Goal: Task Accomplishment & Management: Manage account settings

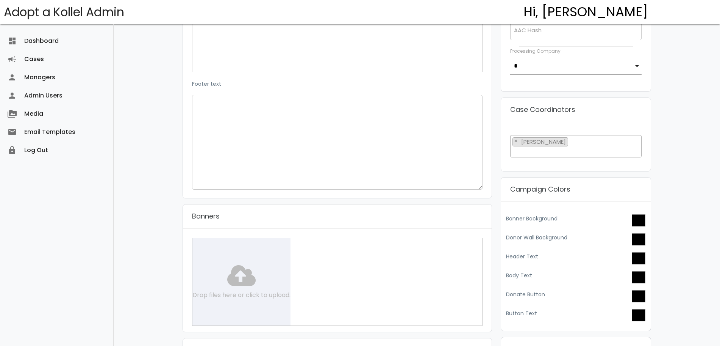
scroll to position [642, 0]
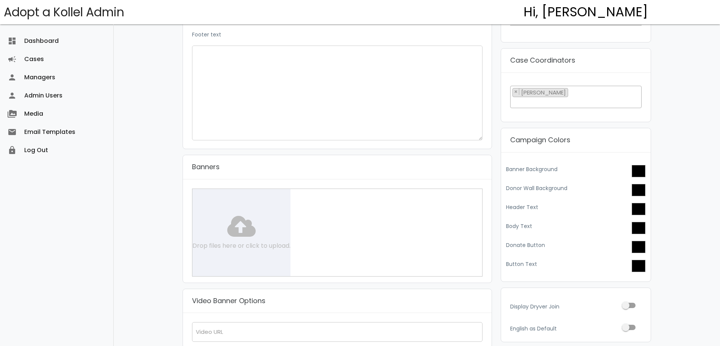
click at [239, 228] on div "Drop files here or click to upload." at bounding box center [337, 232] width 291 height 88
click at [233, 230] on div "Drop files here or click to upload." at bounding box center [337, 232] width 291 height 88
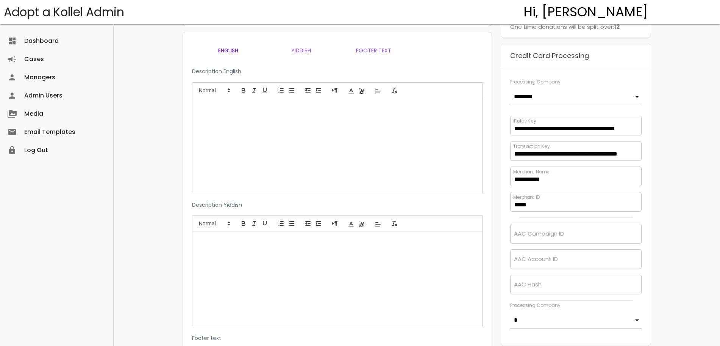
scroll to position [336, 0]
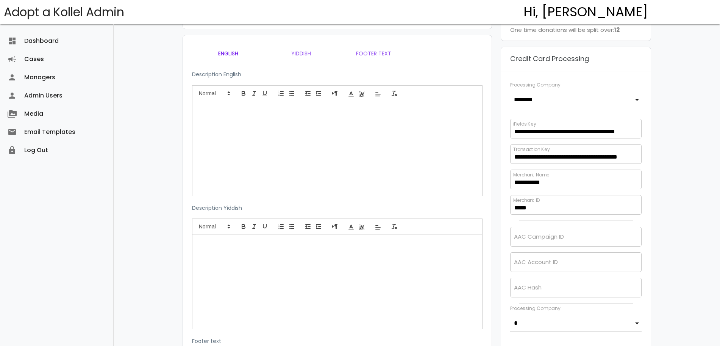
click at [217, 140] on div at bounding box center [337, 150] width 290 height 91
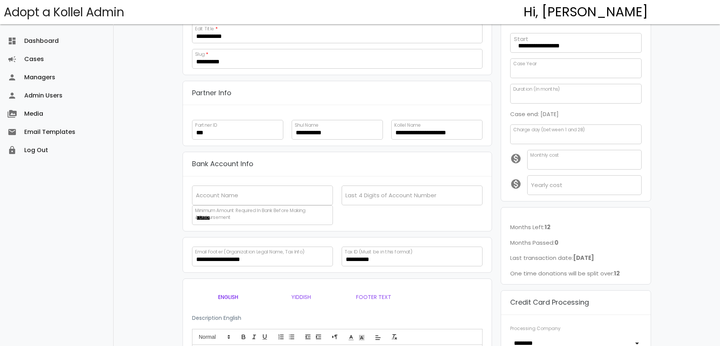
scroll to position [0, 0]
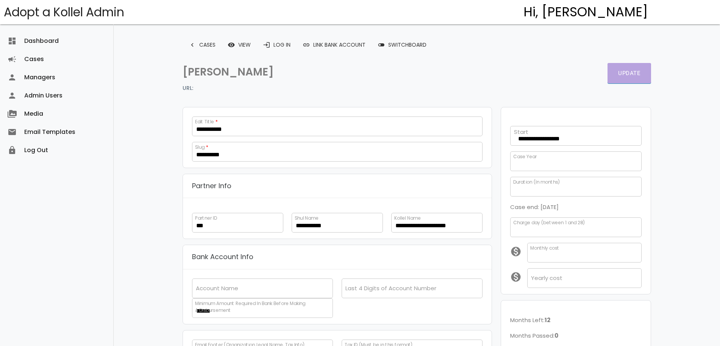
click at [640, 69] on button "Update" at bounding box center [630, 73] width 44 height 20
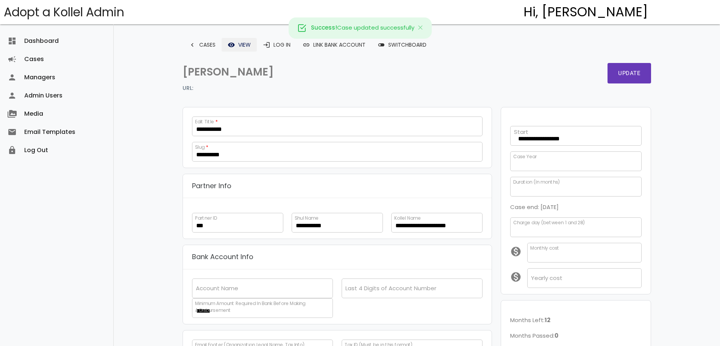
scroll to position [11, 0]
click at [246, 42] on link "remove_red_eye View" at bounding box center [239, 45] width 35 height 14
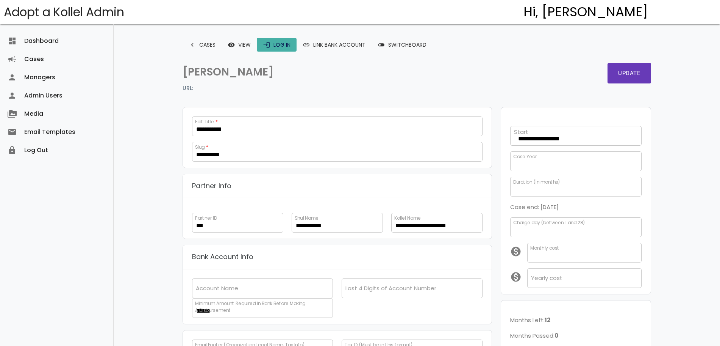
click at [288, 45] on link "login Log In" at bounding box center [277, 45] width 40 height 14
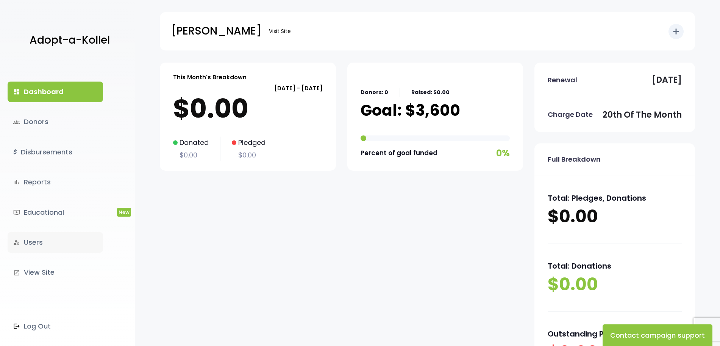
click at [42, 243] on link "manage_accounts Users" at bounding box center [55, 242] width 95 height 20
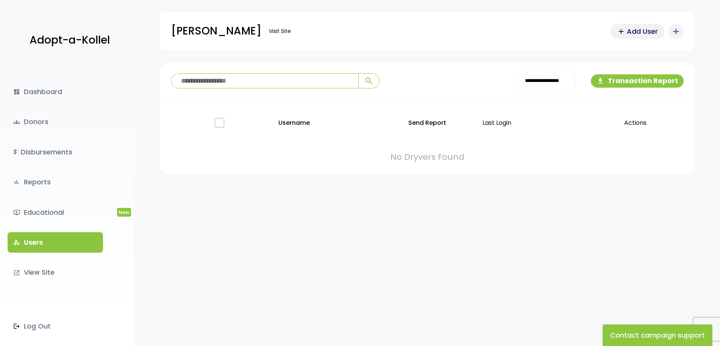
click at [644, 31] on span "Add User" at bounding box center [642, 31] width 31 height 10
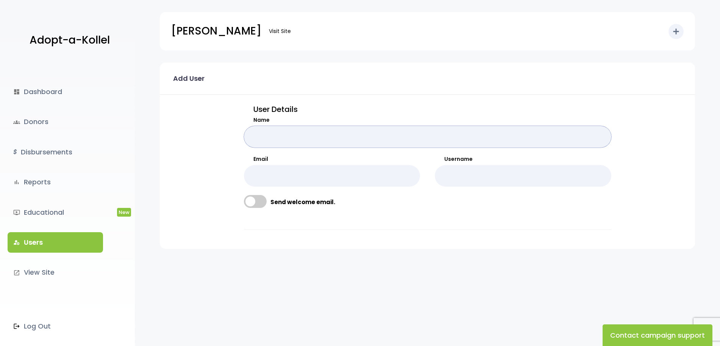
click at [358, 142] on input "Name" at bounding box center [428, 137] width 368 height 22
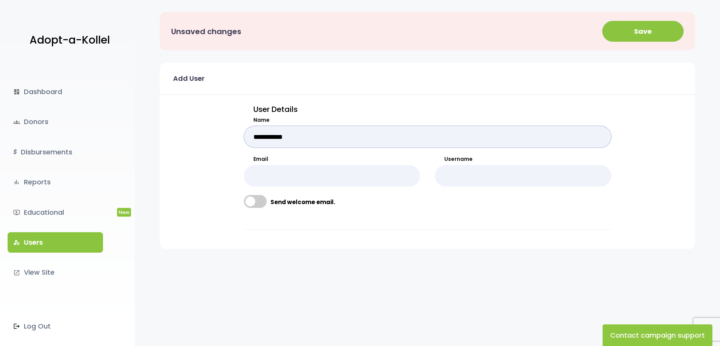
type input "**********"
click at [290, 173] on input "Email" at bounding box center [332, 176] width 177 height 22
paste input "**********"
type input "**********"
click at [524, 176] on input "Username" at bounding box center [523, 176] width 177 height 22
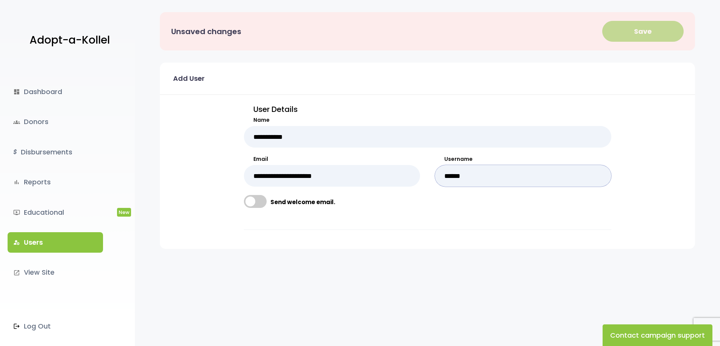
type input "******"
click at [639, 34] on button "Save" at bounding box center [642, 31] width 81 height 21
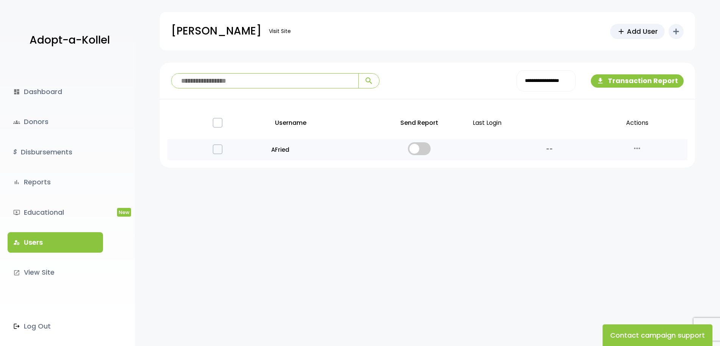
click at [429, 148] on span at bounding box center [419, 148] width 23 height 13
